Goal: Information Seeking & Learning: Learn about a topic

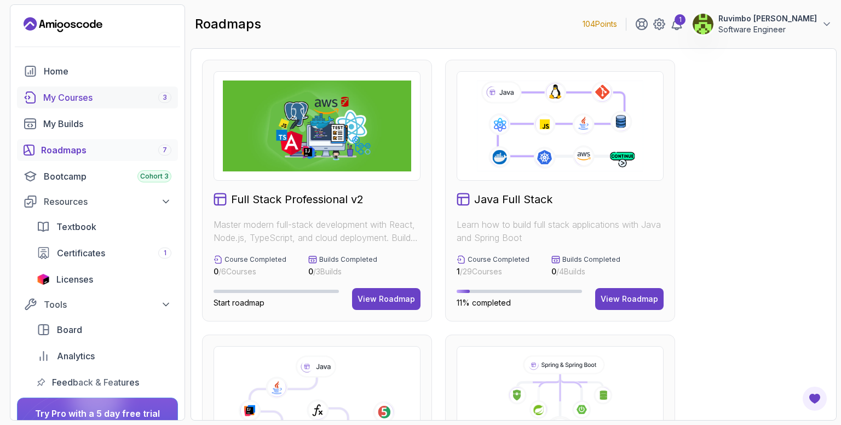
click at [133, 102] on div "My Courses 3" at bounding box center [107, 97] width 128 height 13
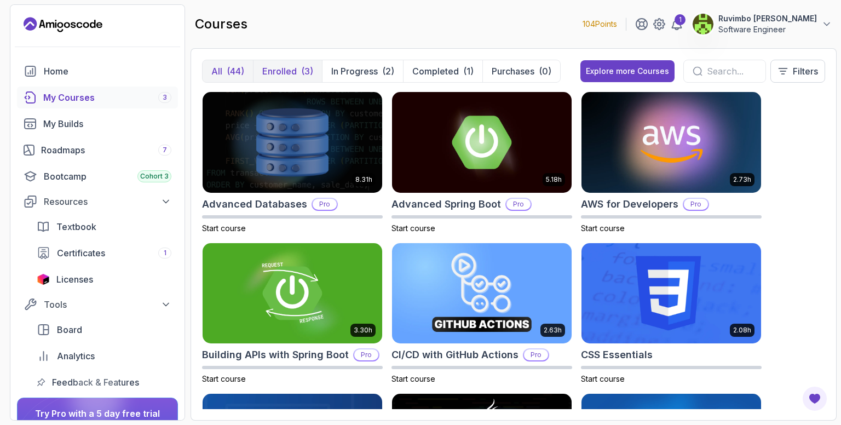
click at [287, 71] on p "Enrolled" at bounding box center [279, 71] width 35 height 13
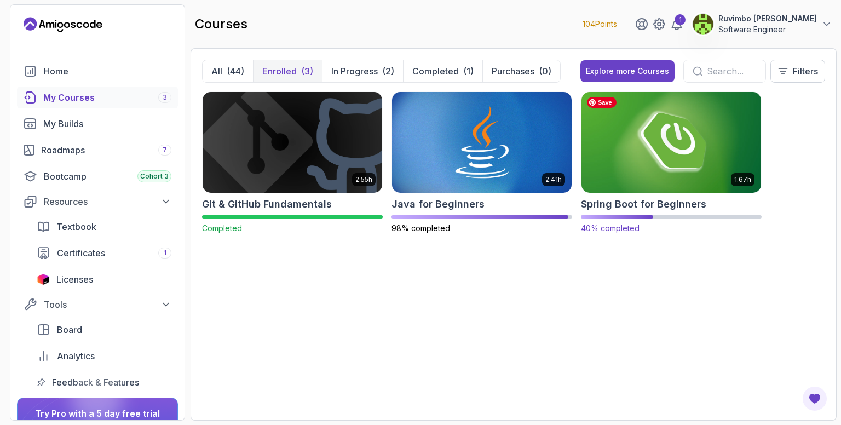
click at [638, 151] on img at bounding box center [671, 142] width 188 height 106
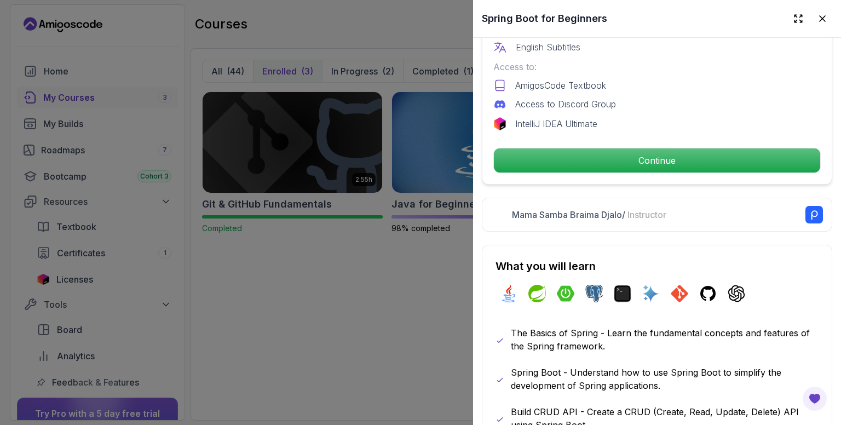
scroll to position [381, 0]
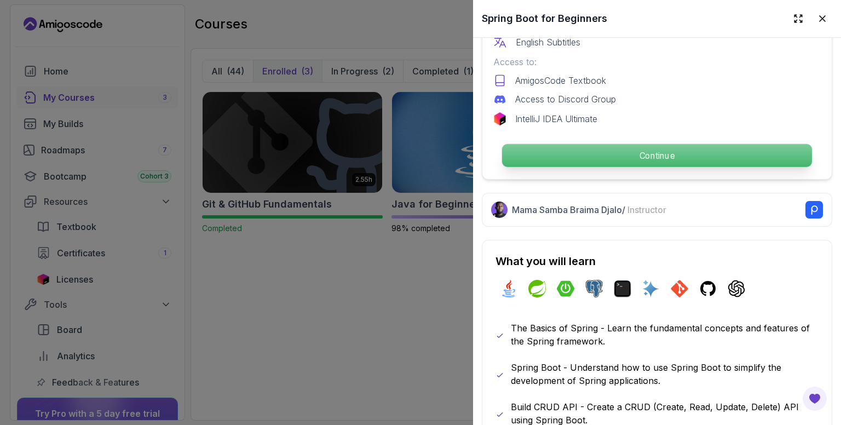
click at [599, 145] on p "Continue" at bounding box center [657, 155] width 310 height 23
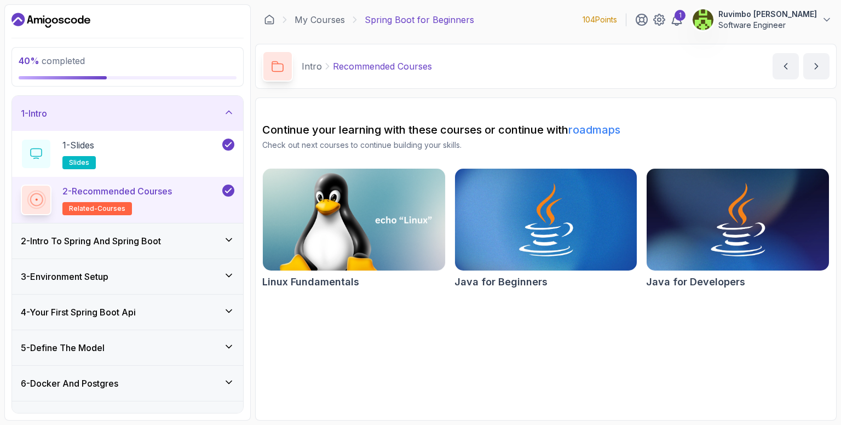
click at [227, 115] on icon at bounding box center [228, 112] width 11 height 11
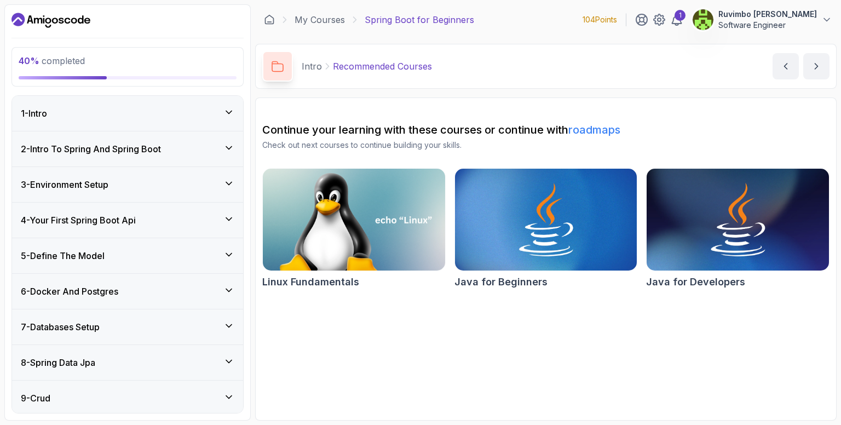
click at [224, 256] on icon at bounding box center [228, 254] width 11 height 11
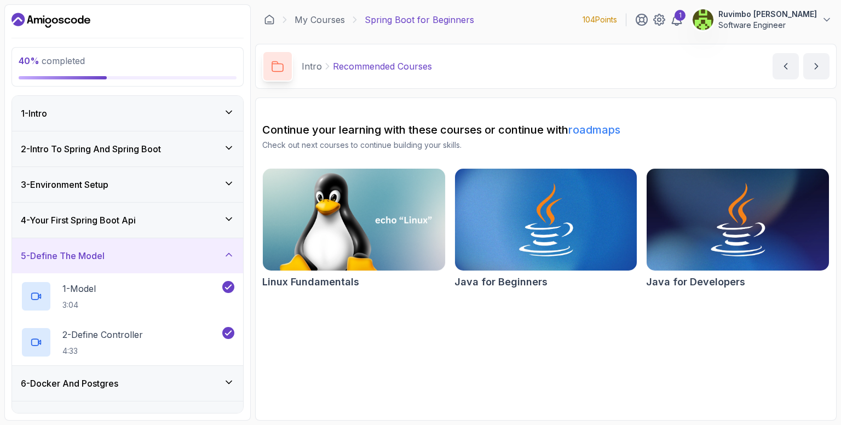
scroll to position [8, 0]
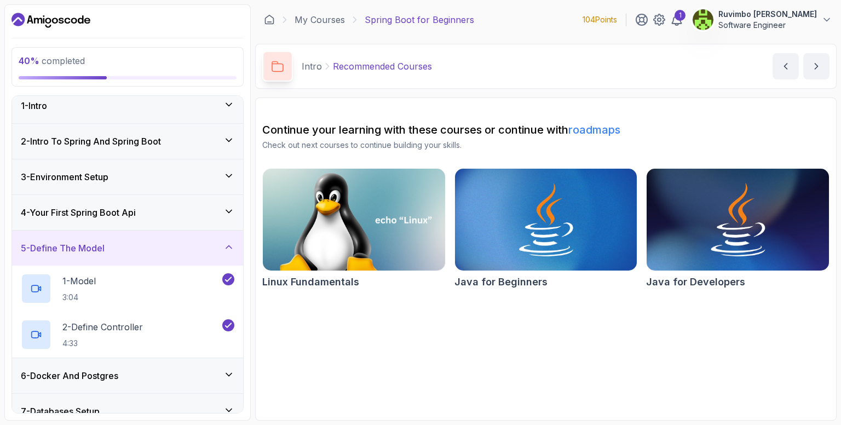
click at [228, 254] on div "5 - Define The Model" at bounding box center [127, 248] width 231 height 35
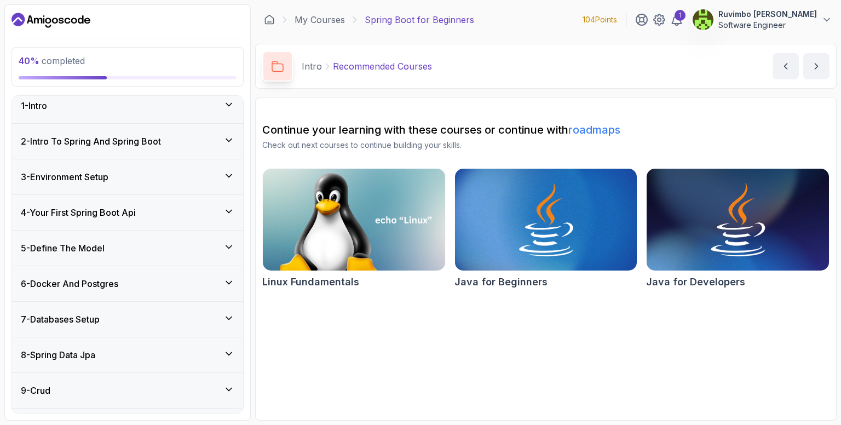
click at [226, 278] on icon at bounding box center [228, 282] width 11 height 11
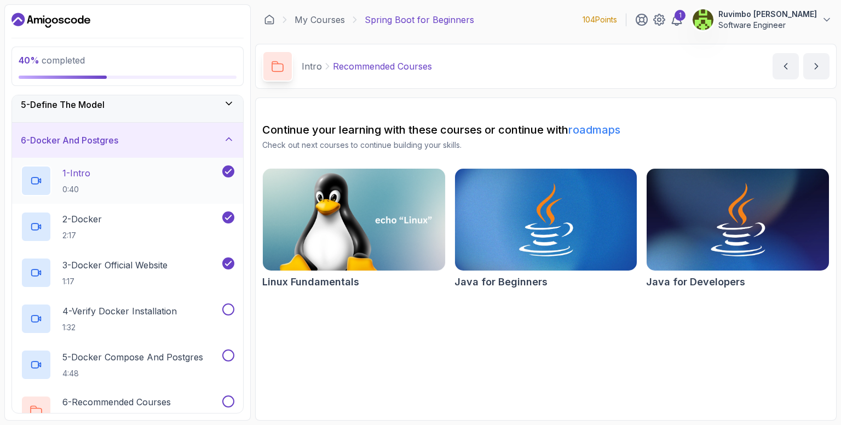
scroll to position [155, 0]
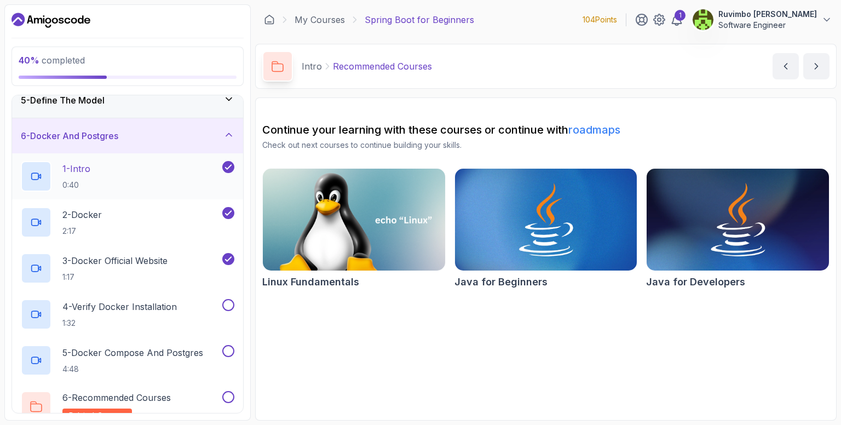
click at [179, 175] on div "1 - Intro 0:40" at bounding box center [120, 176] width 199 height 31
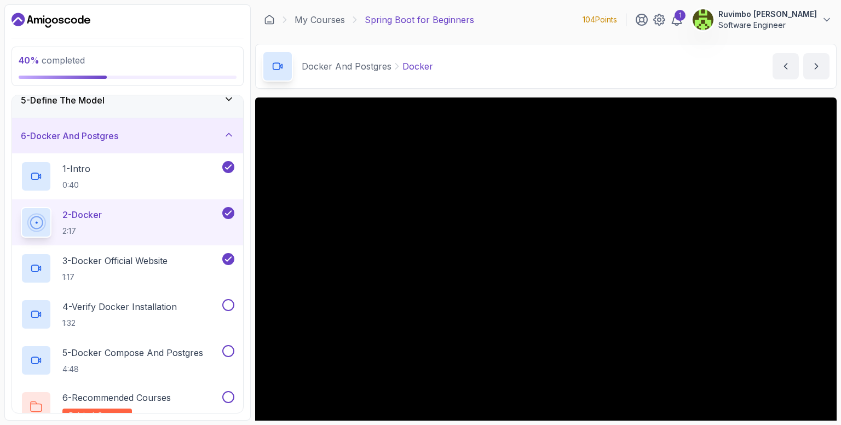
click at [21, 161] on button "1 - Intro 0:40" at bounding box center [128, 176] width 214 height 31
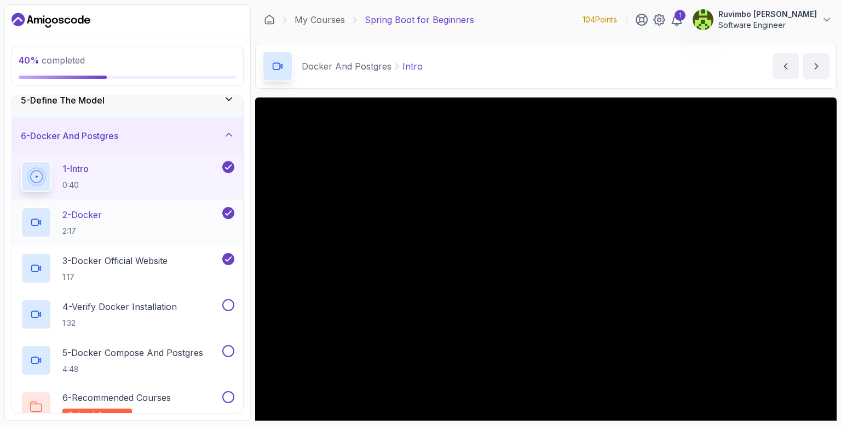
click at [180, 207] on div "2 - Docker 2:17" at bounding box center [120, 222] width 199 height 31
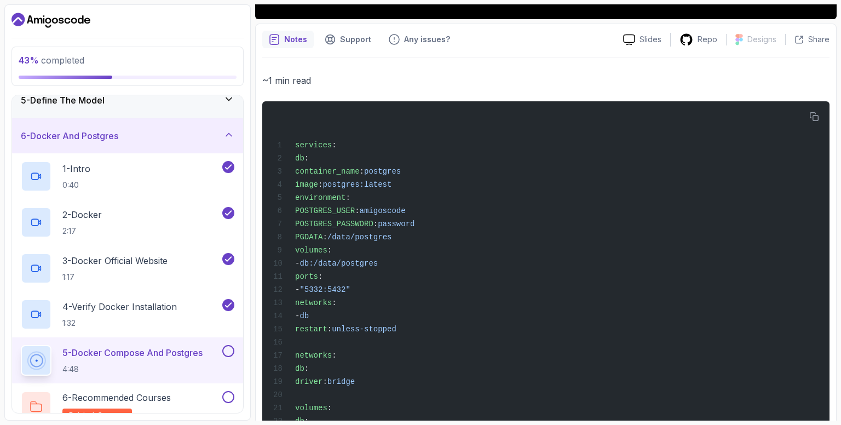
scroll to position [443, 0]
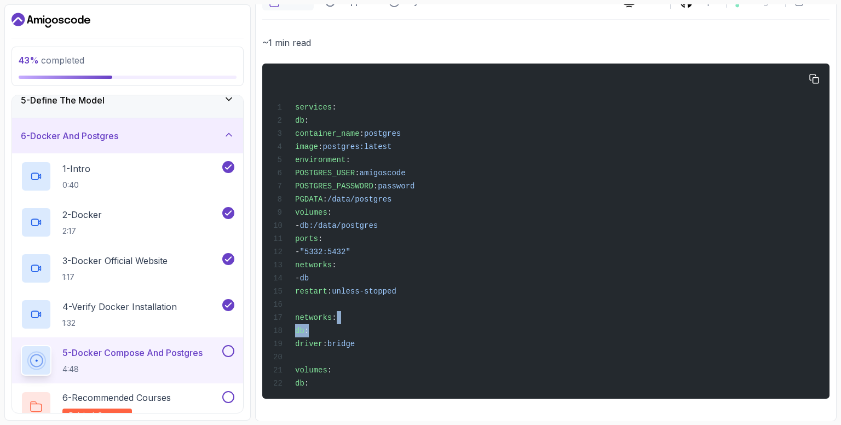
drag, startPoint x: 256, startPoint y: 261, endPoint x: 398, endPoint y: 305, distance: 147.8
click at [398, 305] on div "services : db : container_name : postgres image : postgres:latest environment :…" at bounding box center [546, 231] width 550 height 322
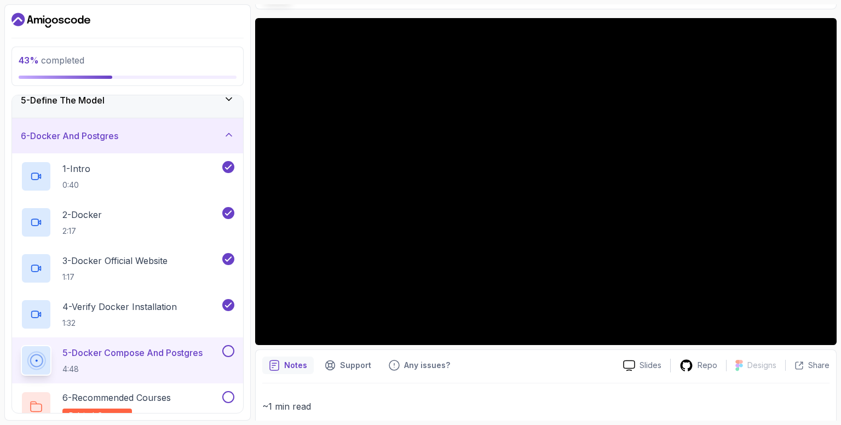
scroll to position [24, 0]
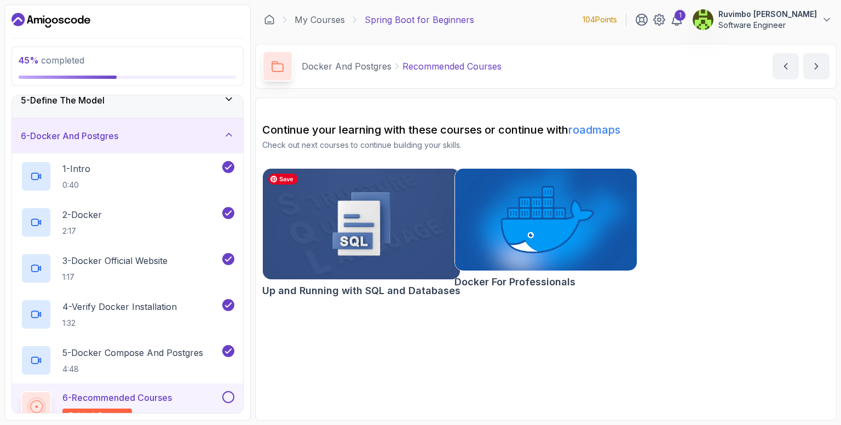
click at [417, 234] on img at bounding box center [361, 224] width 207 height 116
click at [585, 245] on img at bounding box center [545, 219] width 191 height 107
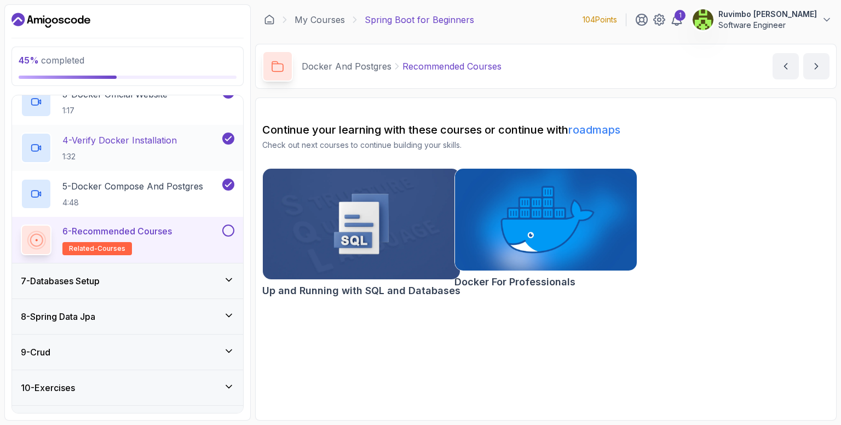
scroll to position [322, 0]
click at [230, 231] on button at bounding box center [228, 230] width 12 height 12
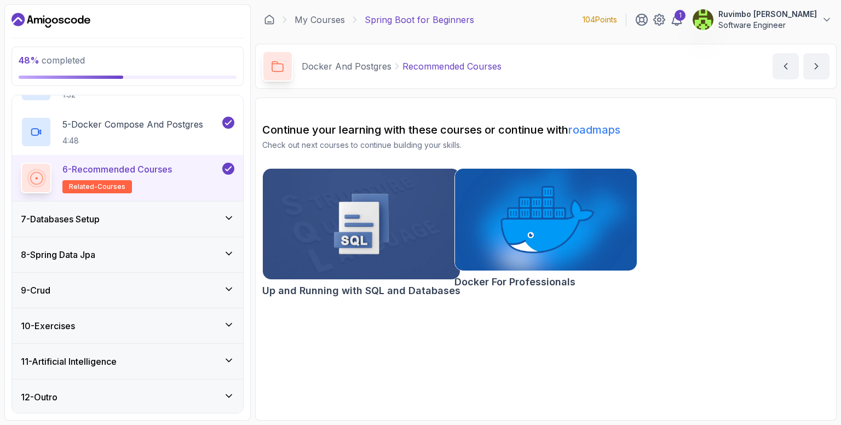
click at [183, 219] on div "7 - Databases Setup" at bounding box center [128, 219] width 214 height 13
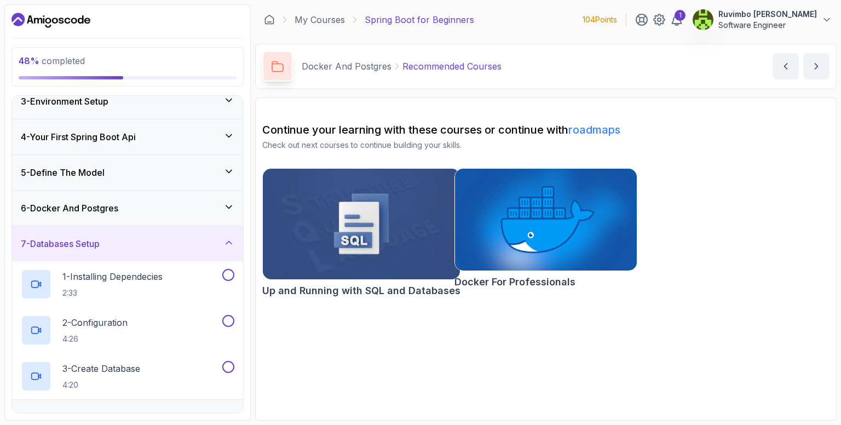
scroll to position [83, 0]
click at [221, 274] on div at bounding box center [227, 275] width 14 height 12
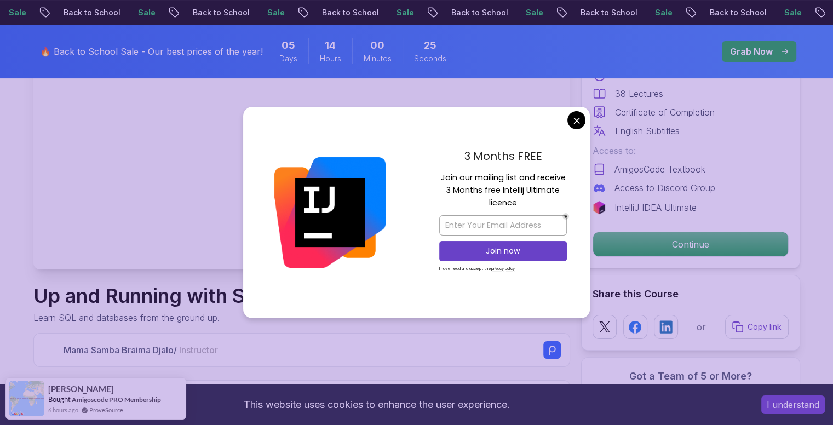
scroll to position [175, 0]
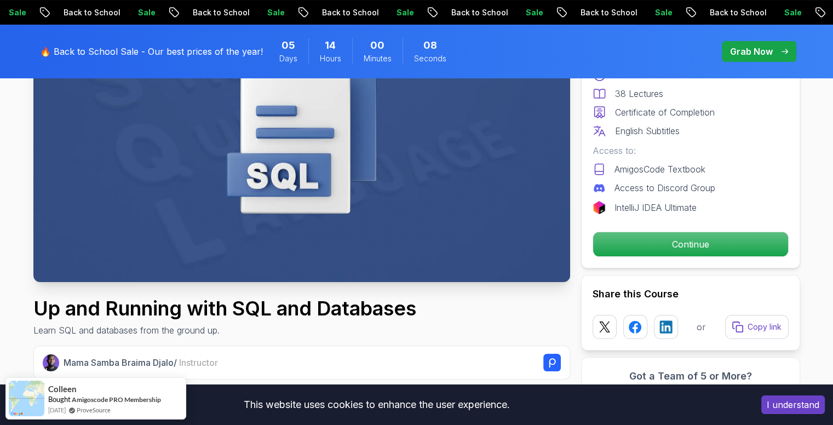
scroll to position [164, 0]
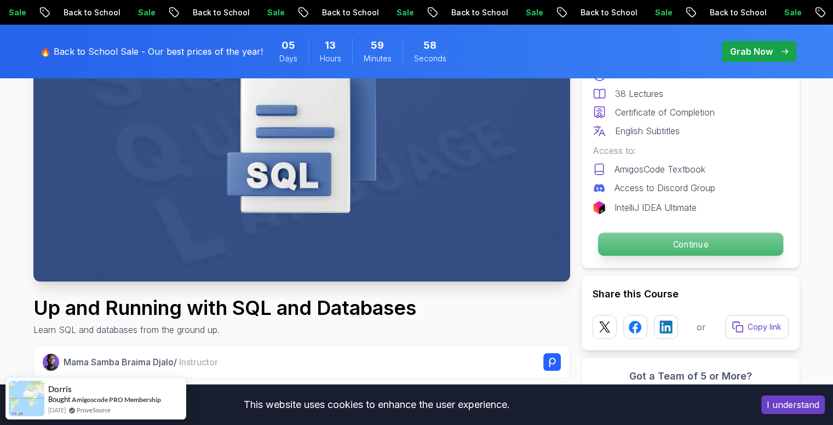
click at [653, 240] on p "Continue" at bounding box center [690, 244] width 185 height 23
